Goal: Task Accomplishment & Management: Use online tool/utility

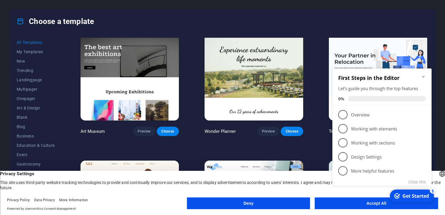
scroll to position [181, 0]
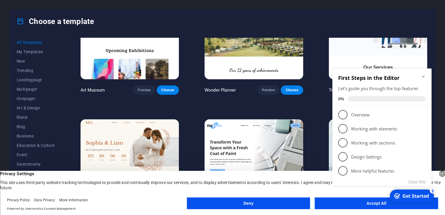
click at [344, 201] on div "checkmark Get Started 5 First Steps in the Editor Let's guide you through the t…" at bounding box center [383, 133] width 106 height 142
click at [373, 203] on div "checkmark Get Started 5 First Steps in the Editor Let's guide you through the t…" at bounding box center [383, 133] width 106 height 142
click at [374, 204] on appcues-checklist "Contextual help checklist present on screen" at bounding box center [383, 134] width 106 height 144
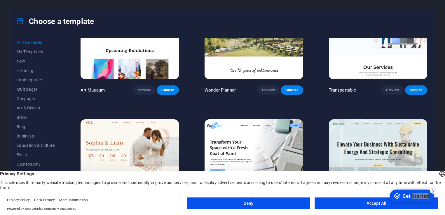
click at [431, 204] on div "checkmark Get Started 5 First Steps in the Editor Let's guide you through the t…" at bounding box center [412, 196] width 50 height 18
click at [377, 202] on button "Accept All" at bounding box center [376, 203] width 123 height 12
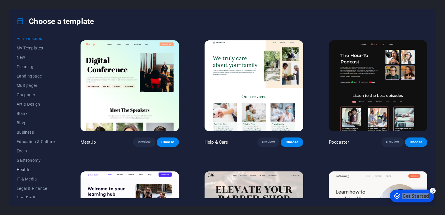
scroll to position [4, 0]
click at [28, 78] on span "Landingpage" at bounding box center [36, 76] width 38 height 5
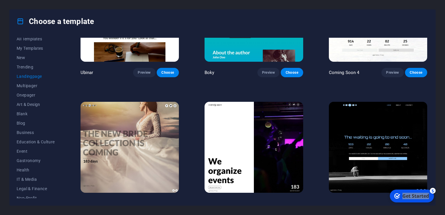
scroll to position [994, 0]
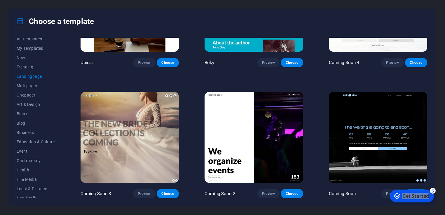
click at [387, 116] on img at bounding box center [378, 137] width 98 height 91
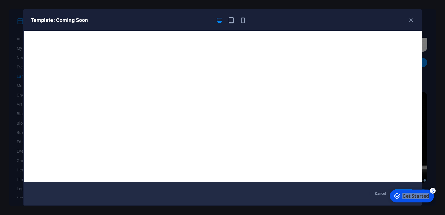
scroll to position [1, 0]
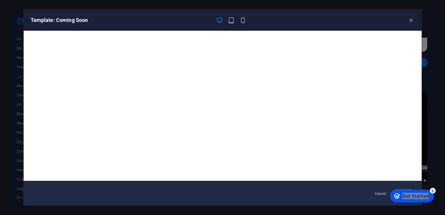
click at [410, 196] on div "Get Started" at bounding box center [415, 195] width 27 height 6
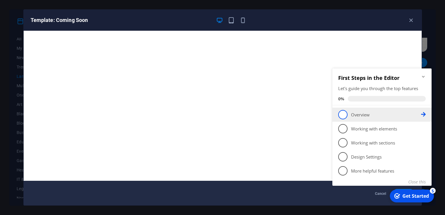
click at [344, 116] on span "1" at bounding box center [342, 114] width 9 height 9
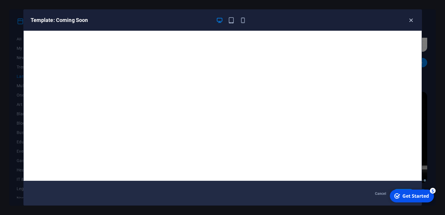
click at [410, 19] on icon "button" at bounding box center [411, 20] width 7 height 7
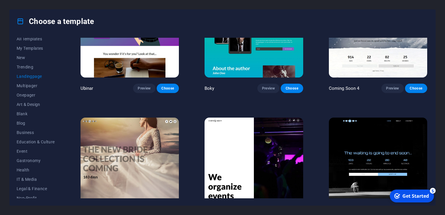
scroll to position [994, 0]
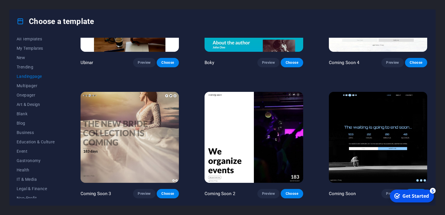
click at [419, 189] on div "checkmark Get Started 5" at bounding box center [412, 195] width 44 height 13
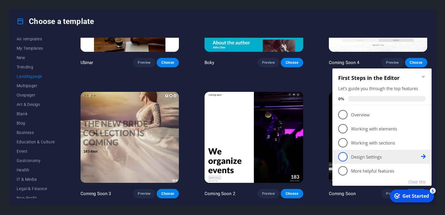
click at [346, 157] on span "4" at bounding box center [342, 156] width 9 height 9
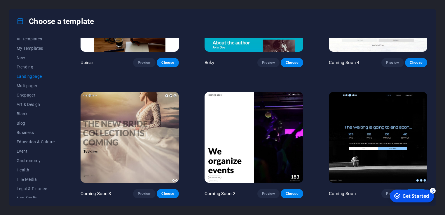
click at [409, 193] on div "Get Started" at bounding box center [415, 195] width 27 height 6
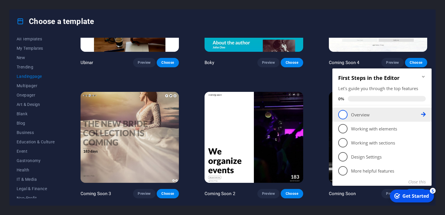
click at [344, 113] on span "1" at bounding box center [342, 114] width 9 height 9
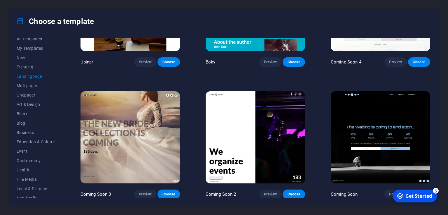
scroll to position [1003, 0]
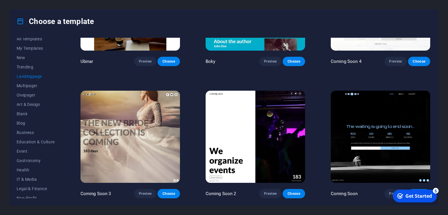
click at [416, 192] on div "Get Started" at bounding box center [419, 195] width 27 height 6
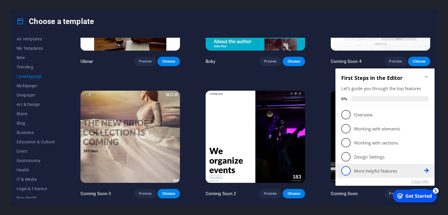
click at [346, 172] on span "5" at bounding box center [345, 170] width 9 height 9
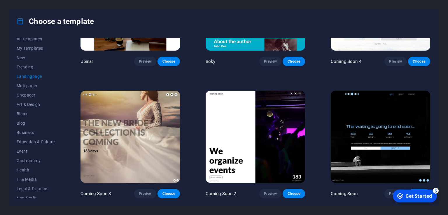
click at [436, 190] on div "5" at bounding box center [436, 190] width 6 height 6
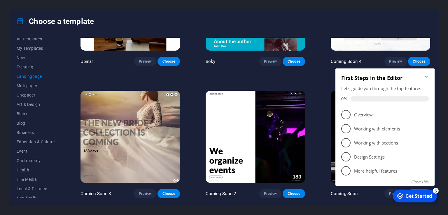
click at [427, 76] on icon "Minimize checklist" at bounding box center [426, 77] width 3 height 2
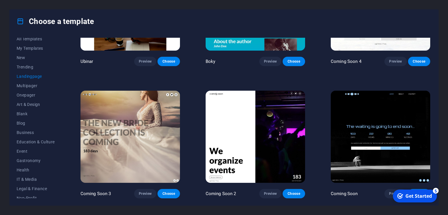
click at [401, 196] on icon "Get Started 5 items remaining, 0% complete" at bounding box center [401, 195] width 6 height 5
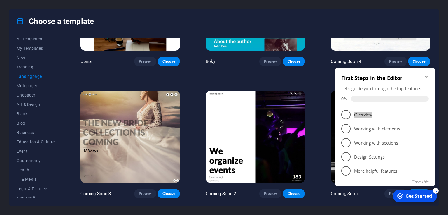
drag, startPoint x: 345, startPoint y: 114, endPoint x: 400, endPoint y: 119, distance: 55.4
click at [400, 119] on link "1 Overview - incomplete" at bounding box center [385, 114] width 88 height 9
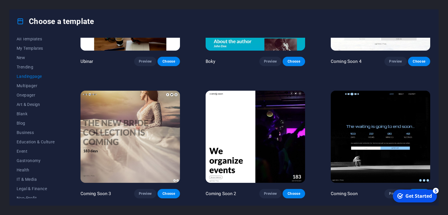
click at [408, 184] on div "Coming Soon Preview Choose" at bounding box center [381, 143] width 102 height 108
click at [428, 148] on div "Klank Preview Choose Culture Preview Choose Phonic Preview Choose Code Preview …" at bounding box center [255, 118] width 352 height 160
drag, startPoint x: 443, startPoint y: 104, endPoint x: 441, endPoint y: 132, distance: 27.2
click at [441, 132] on div "Choose a template All Templates My Templates New Trending Landingpage Multipage…" at bounding box center [224, 107] width 448 height 215
drag, startPoint x: 431, startPoint y: 158, endPoint x: 419, endPoint y: 187, distance: 31.0
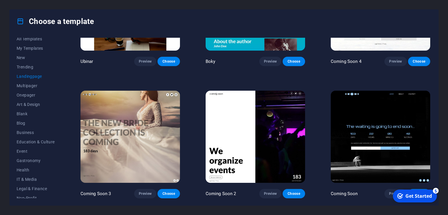
click at [419, 190] on div "Coming Soon Preview Choose" at bounding box center [381, 143] width 102 height 108
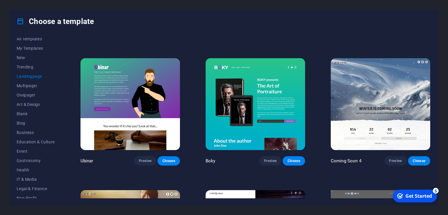
scroll to position [903, 0]
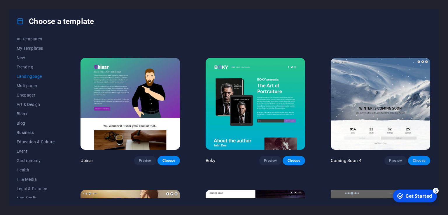
click at [417, 161] on span "Choose" at bounding box center [419, 160] width 13 height 5
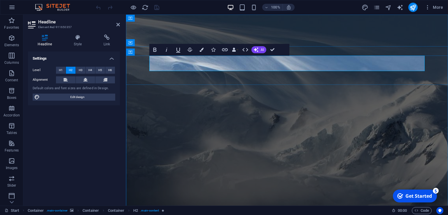
drag, startPoint x: 256, startPoint y: 62, endPoint x: 228, endPoint y: 65, distance: 27.8
click at [119, 147] on div "Settings Level H1 H2 H3 H4 H5 H6 Alignment Default colors and font sizes are de…" at bounding box center [74, 125] width 92 height 149
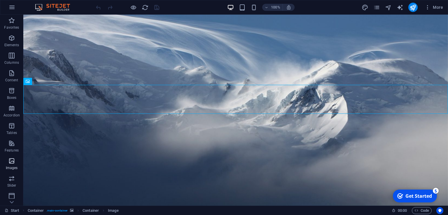
click at [13, 162] on icon "button" at bounding box center [11, 160] width 7 height 7
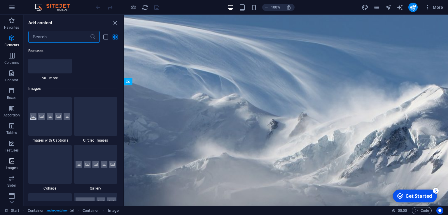
scroll to position [2960, 0]
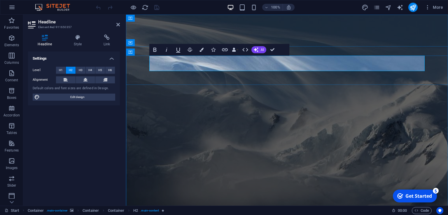
drag, startPoint x: 256, startPoint y: 62, endPoint x: 206, endPoint y: 63, distance: 49.6
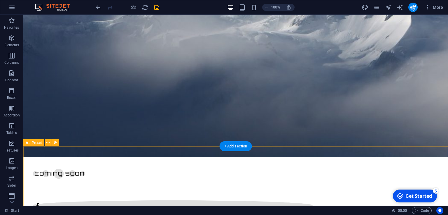
scroll to position [148, 0]
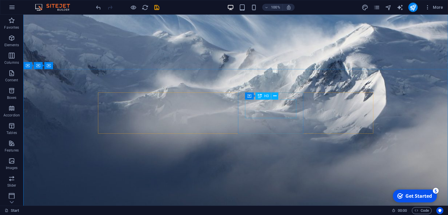
scroll to position [38, 0]
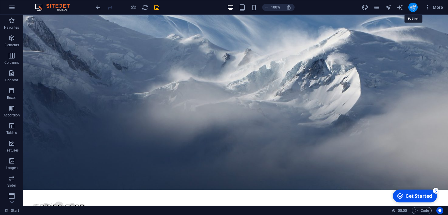
click at [414, 9] on icon "publish" at bounding box center [413, 7] width 7 height 7
